Goal: Transaction & Acquisition: Purchase product/service

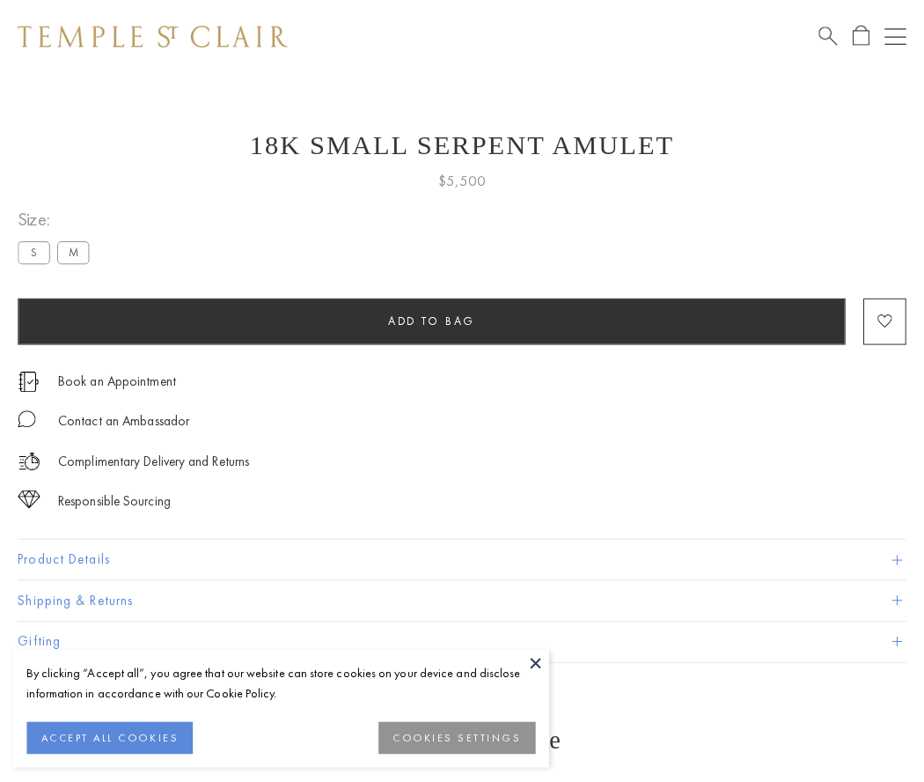
scroll to position [20, 0]
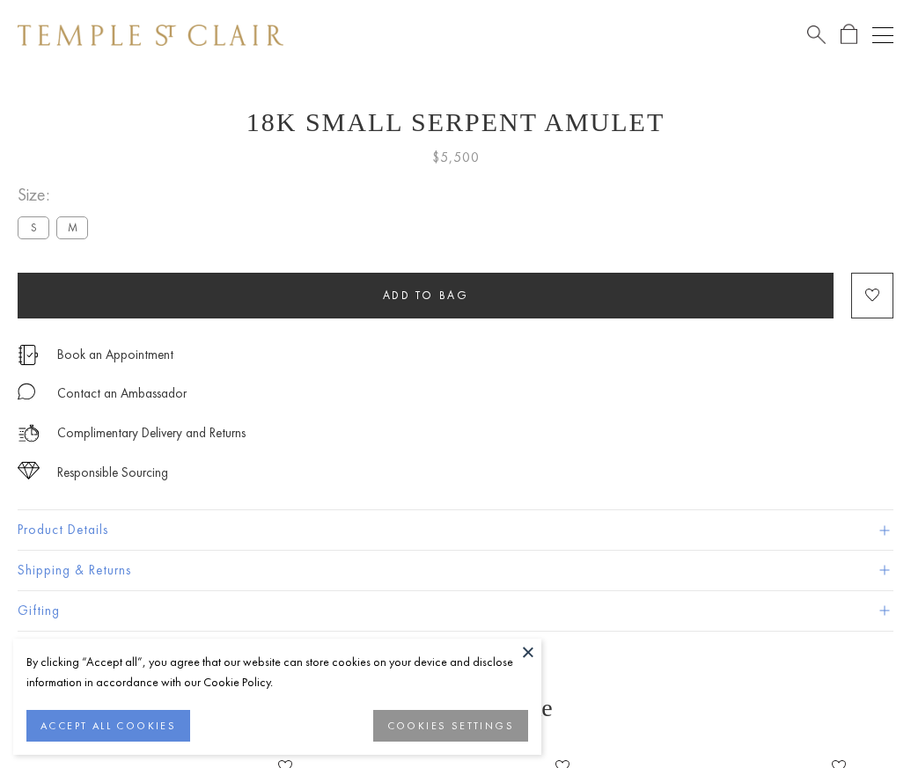
click at [425, 295] on span "Add to bag" at bounding box center [426, 295] width 86 height 15
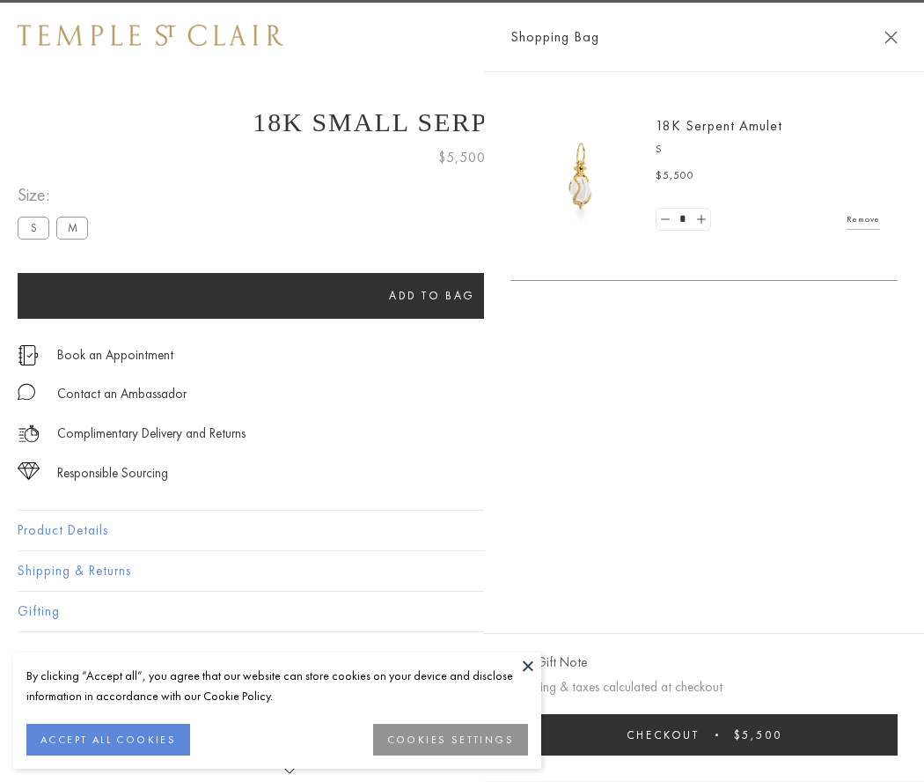
click at [700, 734] on span "Checkout" at bounding box center [663, 734] width 73 height 15
